Goal: Go to known website: Access a specific website the user already knows

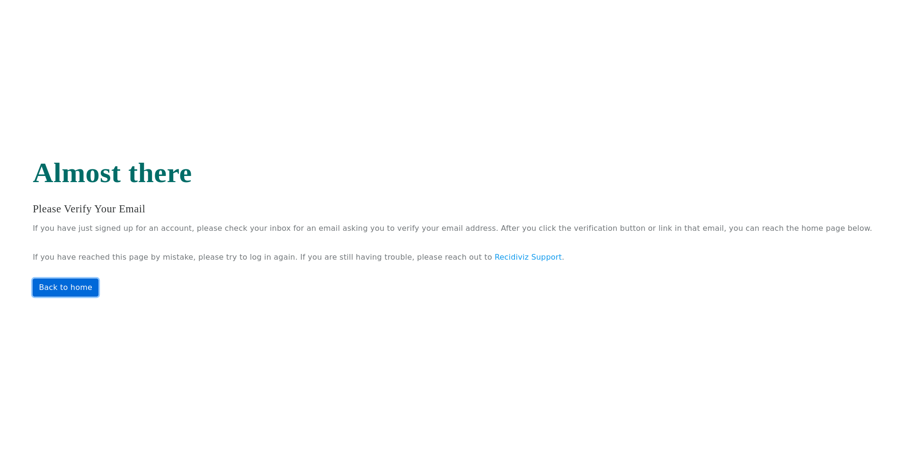
click at [98, 284] on link "Back to home" at bounding box center [66, 288] width 66 height 18
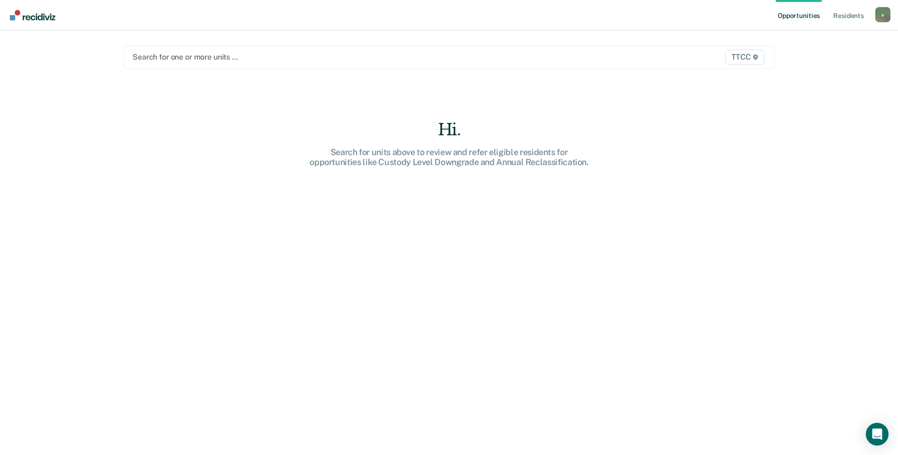
click at [619, 54] on div "TTCC" at bounding box center [671, 57] width 190 height 15
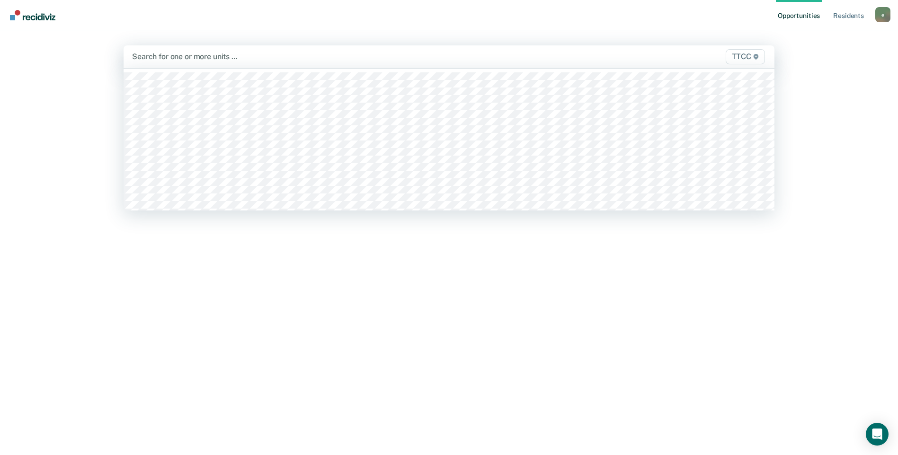
click at [257, 59] on div at bounding box center [353, 56] width 443 height 11
click at [149, 54] on div at bounding box center [353, 56] width 443 height 11
